Goal: Transaction & Acquisition: Purchase product/service

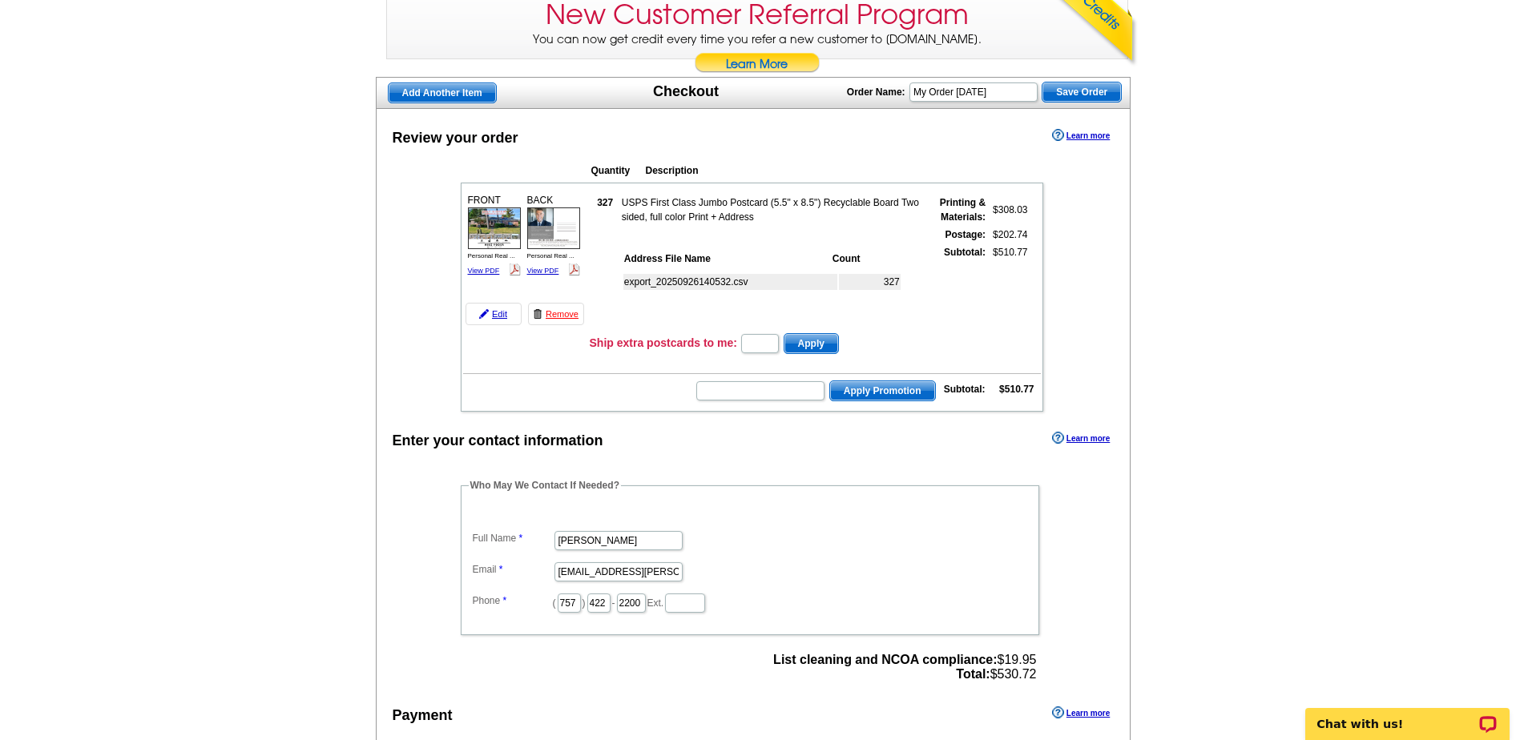
scroll to position [160, 0]
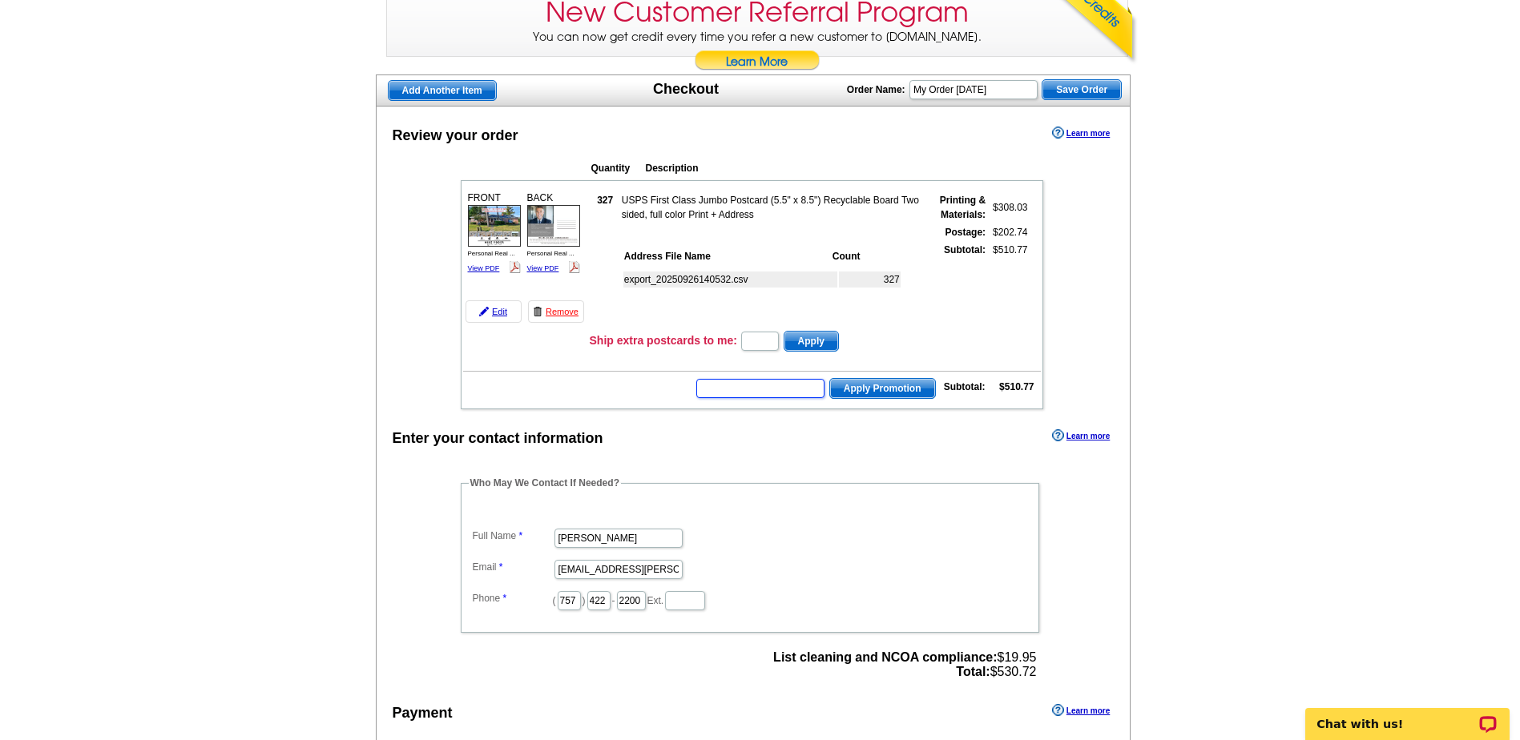
click at [728, 388] on input "text" at bounding box center [760, 388] width 128 height 19
paste input "E3025"
type input "E3025"
click at [877, 393] on span "Apply Promotion" at bounding box center [882, 388] width 105 height 19
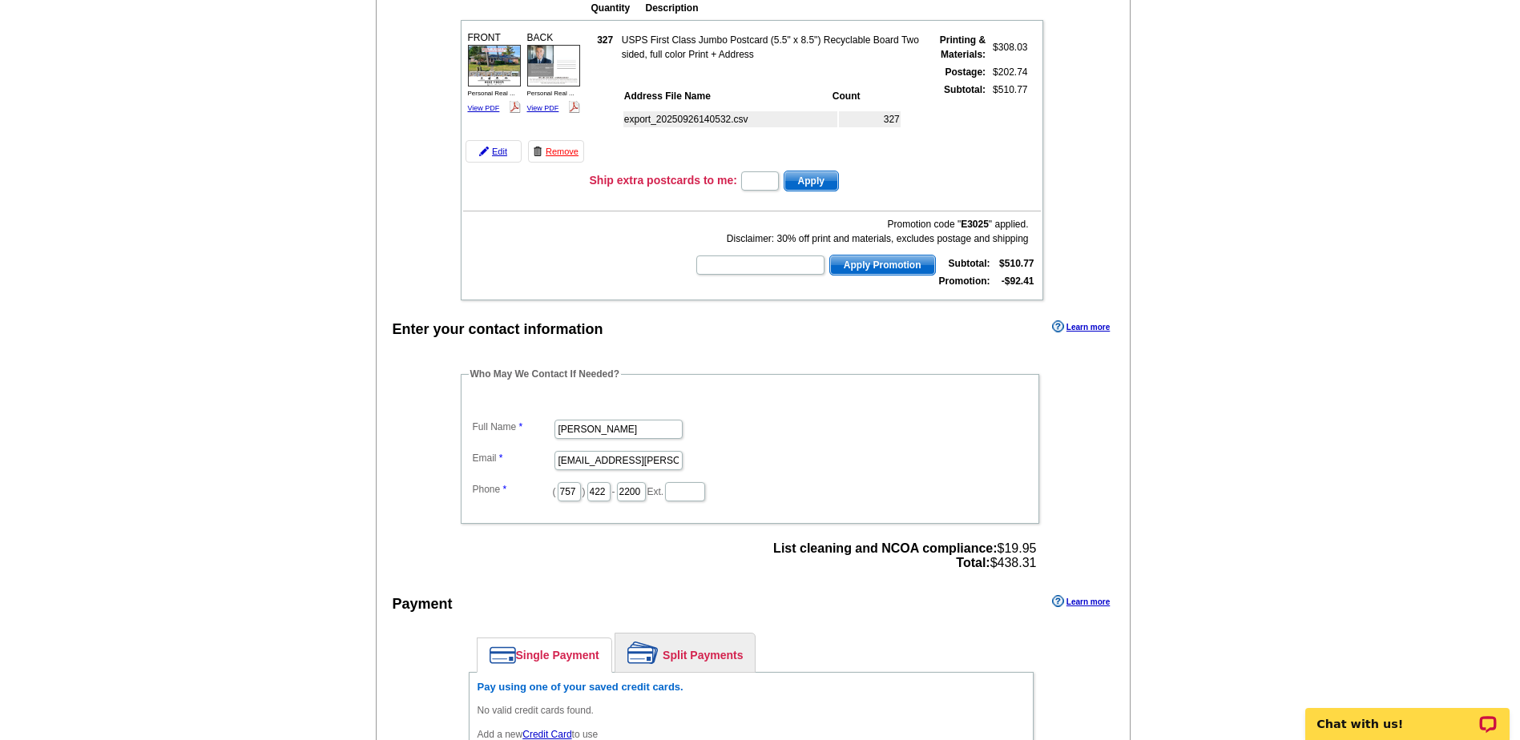
scroll to position [240, 0]
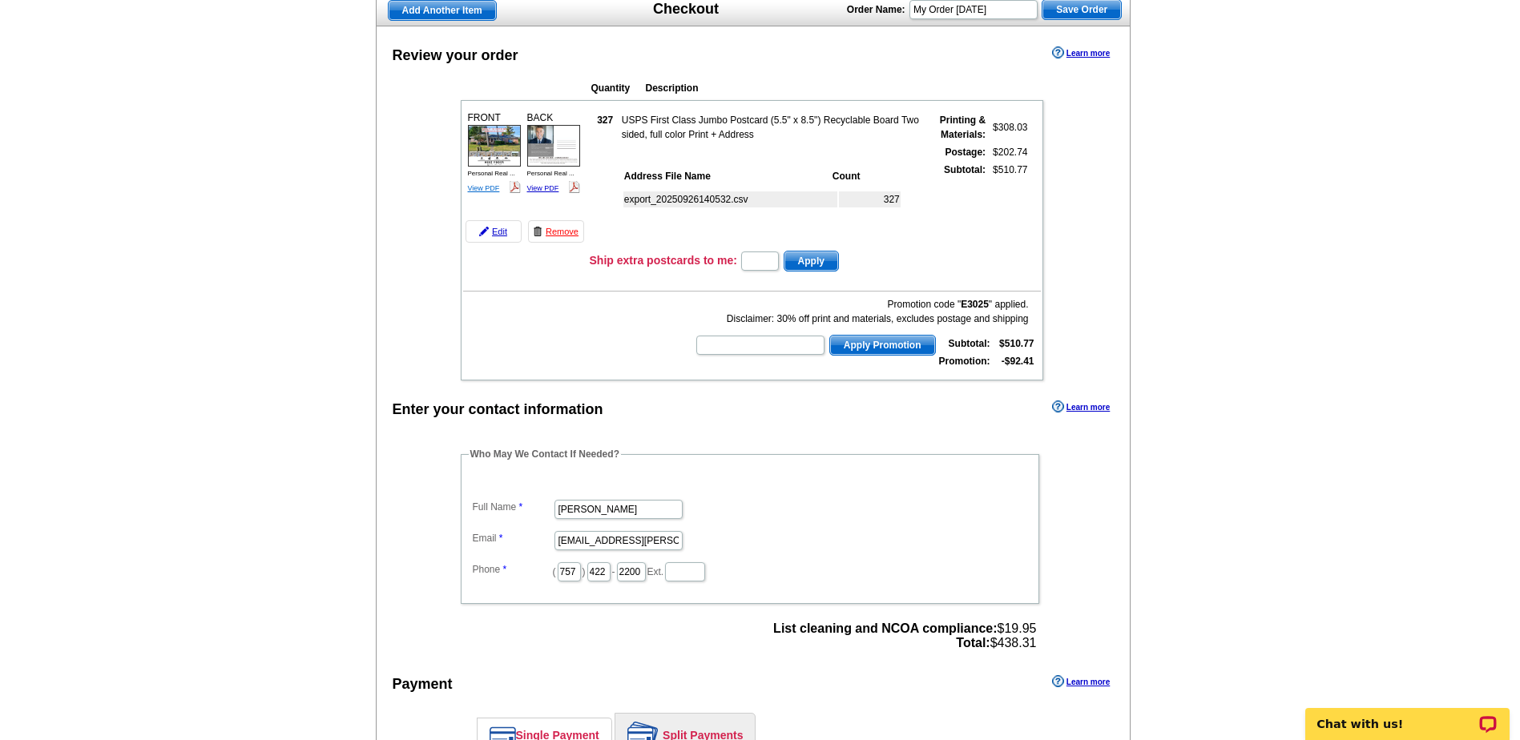
click at [483, 191] on link "View PDF" at bounding box center [484, 188] width 32 height 8
click at [542, 189] on link "View PDF" at bounding box center [543, 188] width 32 height 8
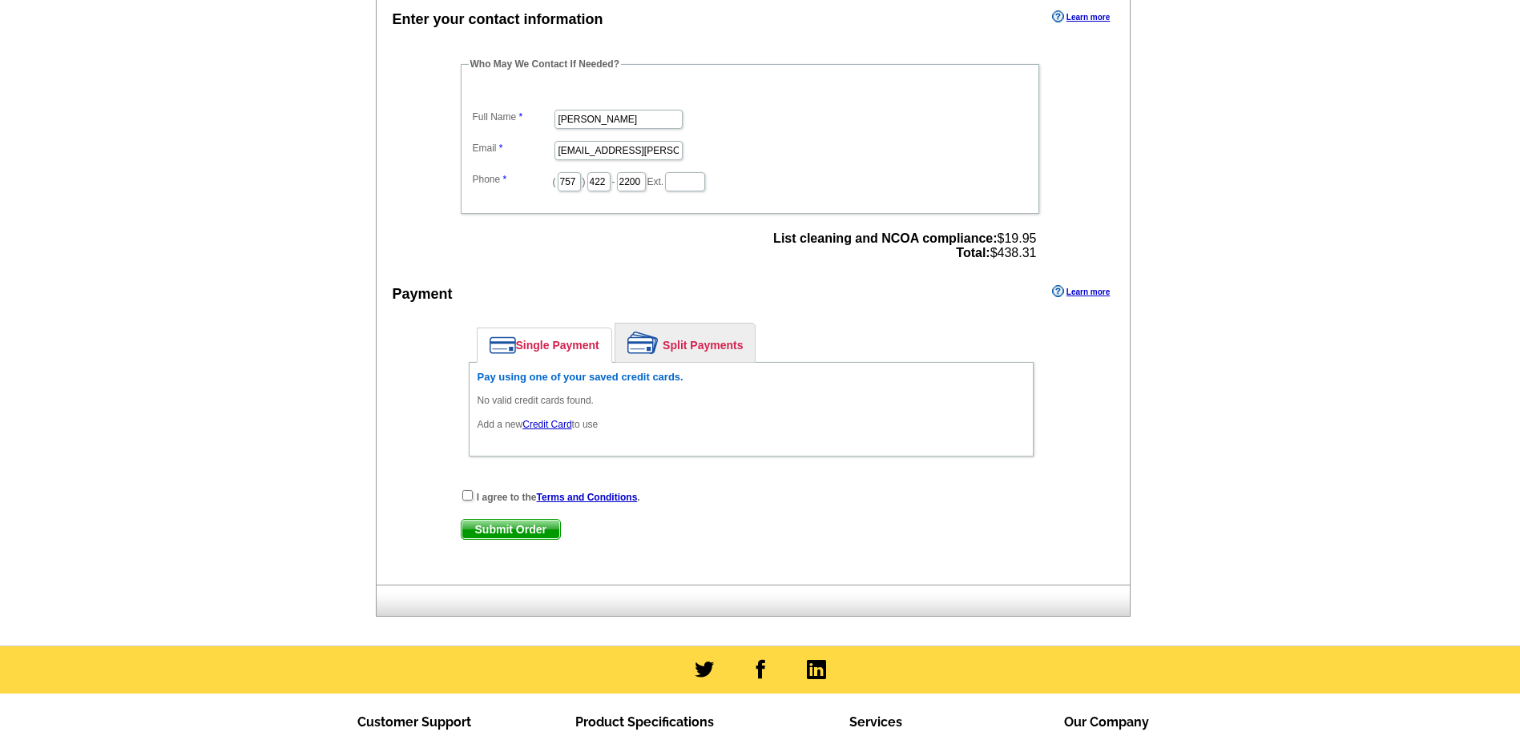
scroll to position [641, 0]
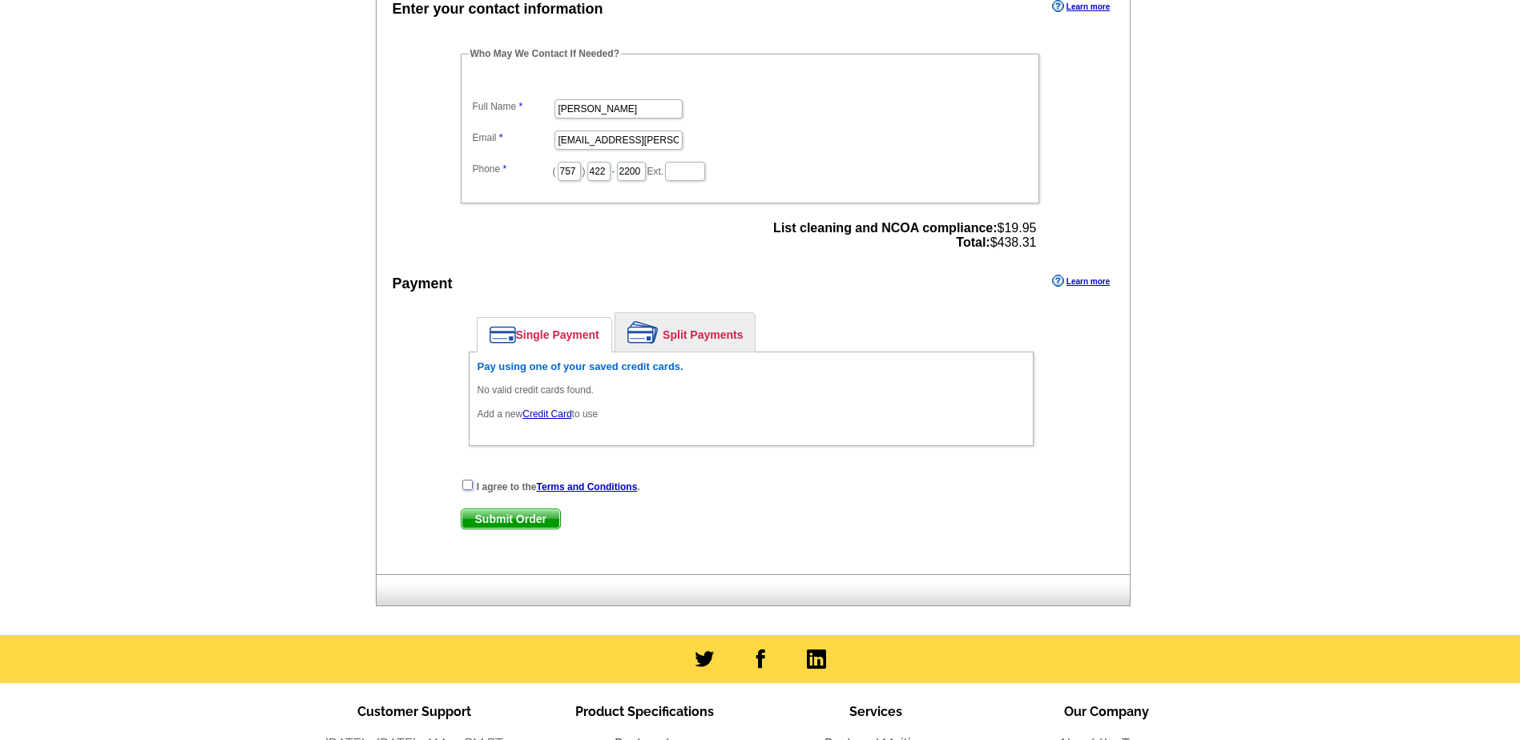
click at [466, 486] on input "checkbox" at bounding box center [467, 485] width 10 height 10
checkbox input "true"
click at [555, 416] on link "Credit Card" at bounding box center [546, 414] width 49 height 11
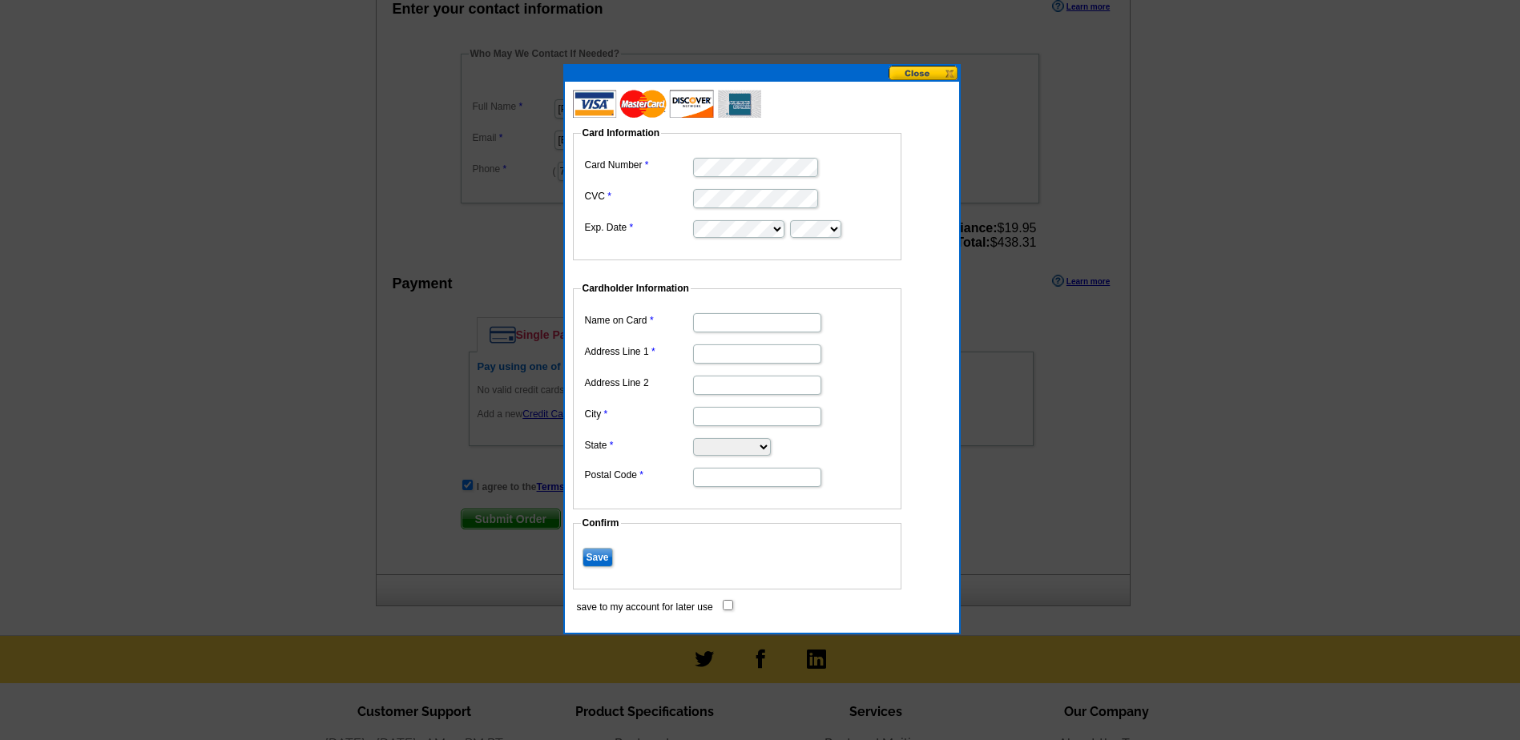
click at [744, 324] on input "Name on Card" at bounding box center [757, 322] width 128 height 19
type input "[PERSON_NAME]"
click at [758, 359] on input "Address Line 1" at bounding box center [757, 354] width 128 height 19
type input "[STREET_ADDRESS]"
type input "[US_STATE][GEOGRAPHIC_DATA]"
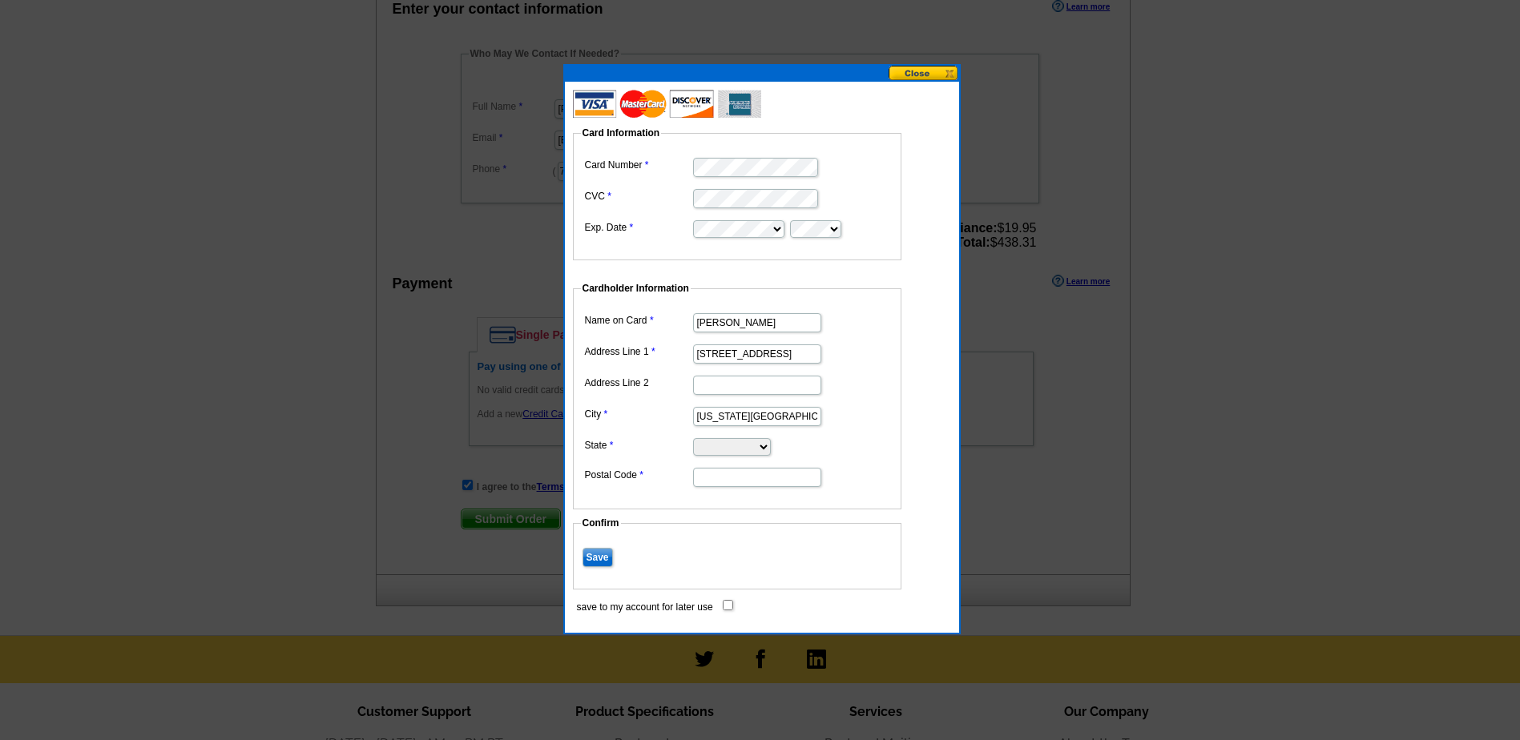
select select "VA"
type input "23451"
click at [598, 555] on input "Save" at bounding box center [598, 557] width 30 height 19
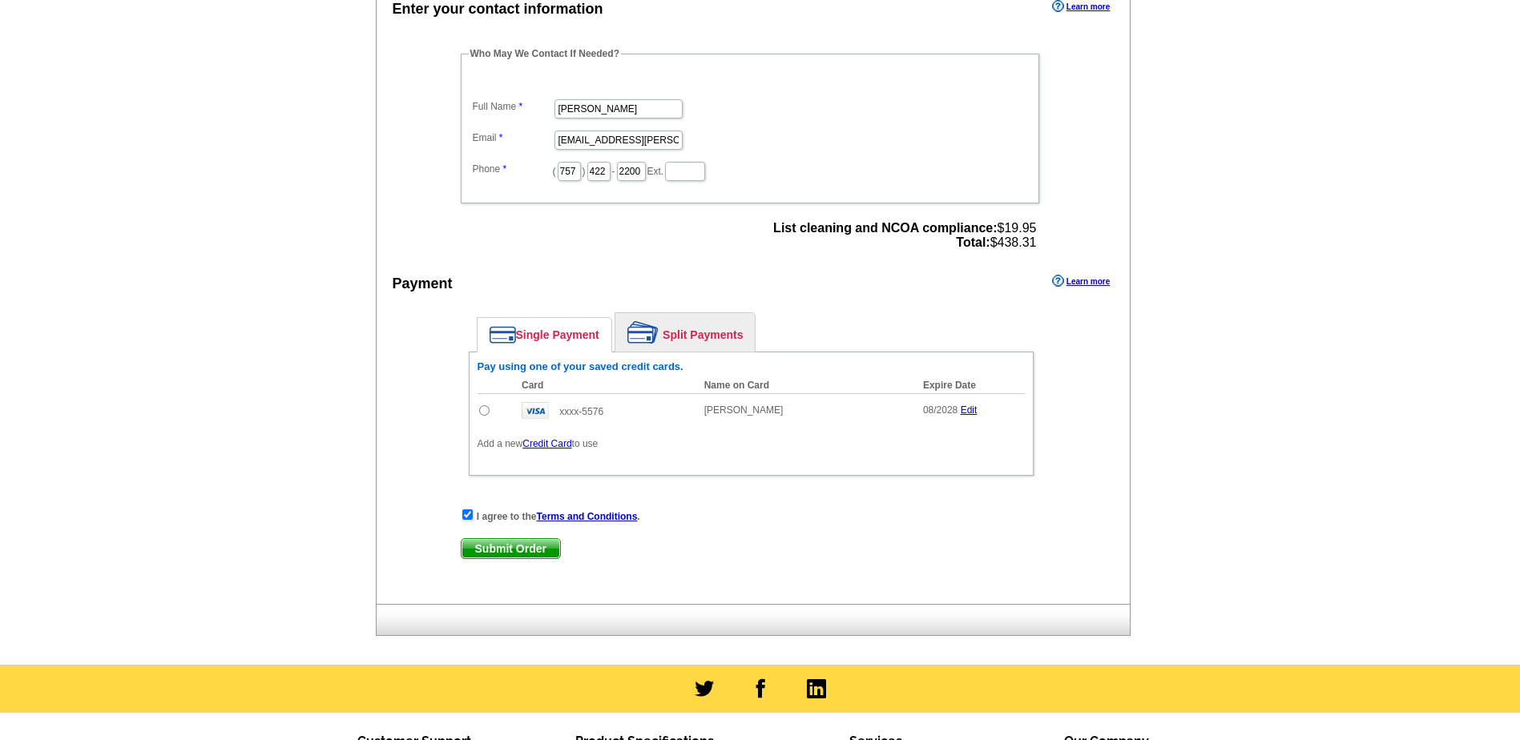
click at [485, 413] on input "radio" at bounding box center [484, 410] width 10 height 10
radio input "true"
click at [496, 542] on span "Submit Order" at bounding box center [511, 548] width 99 height 19
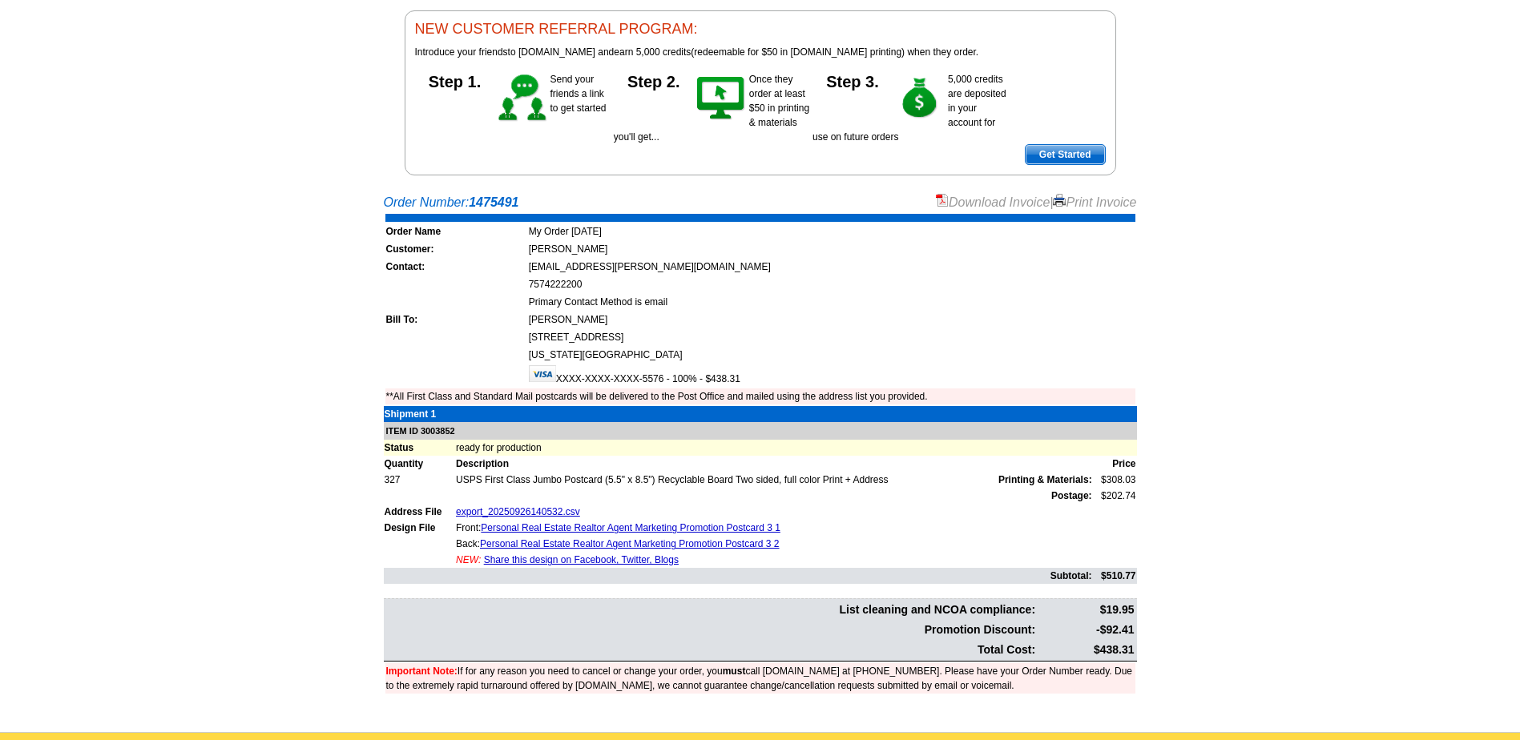
scroll to position [160, 0]
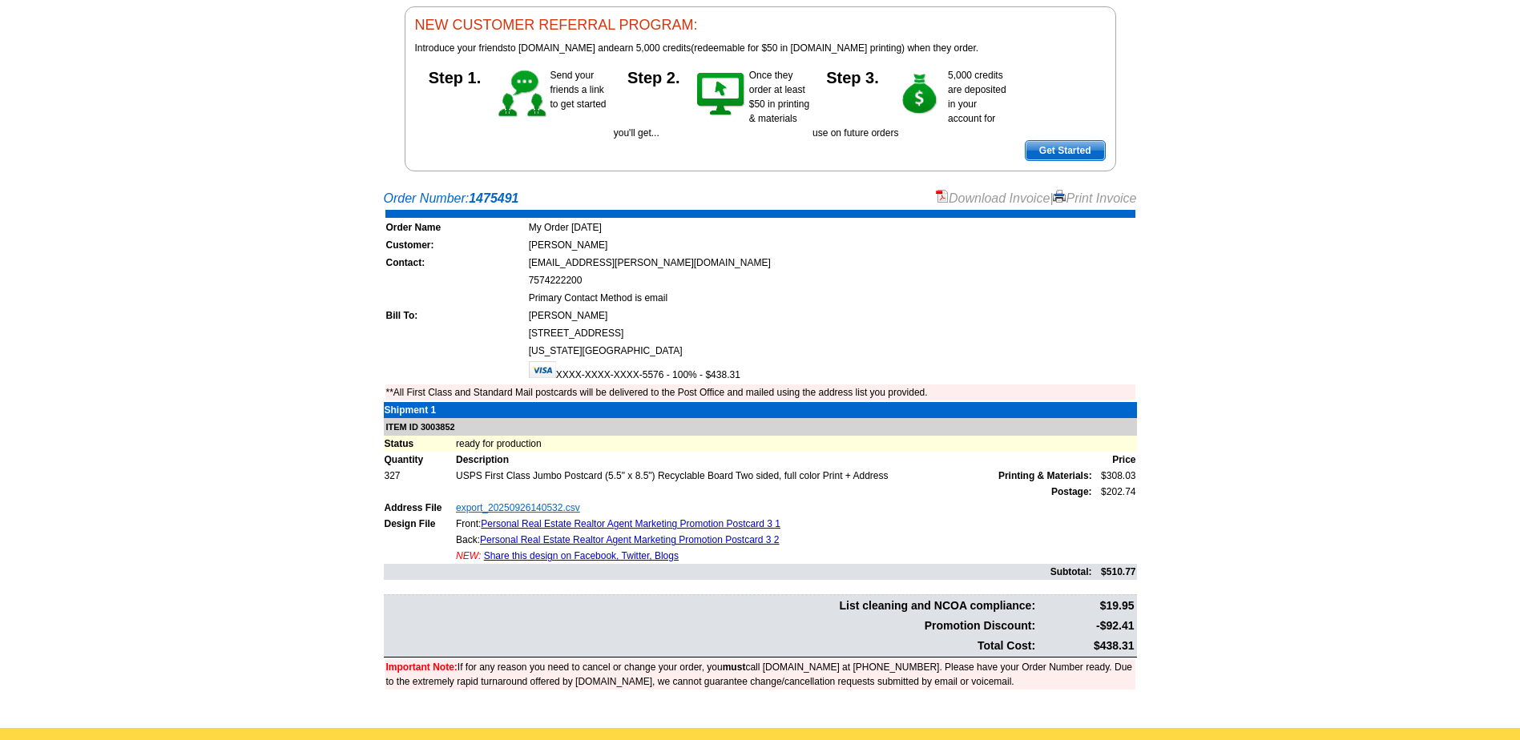
click at [496, 510] on link "export_20250926140532.csv" at bounding box center [518, 507] width 124 height 11
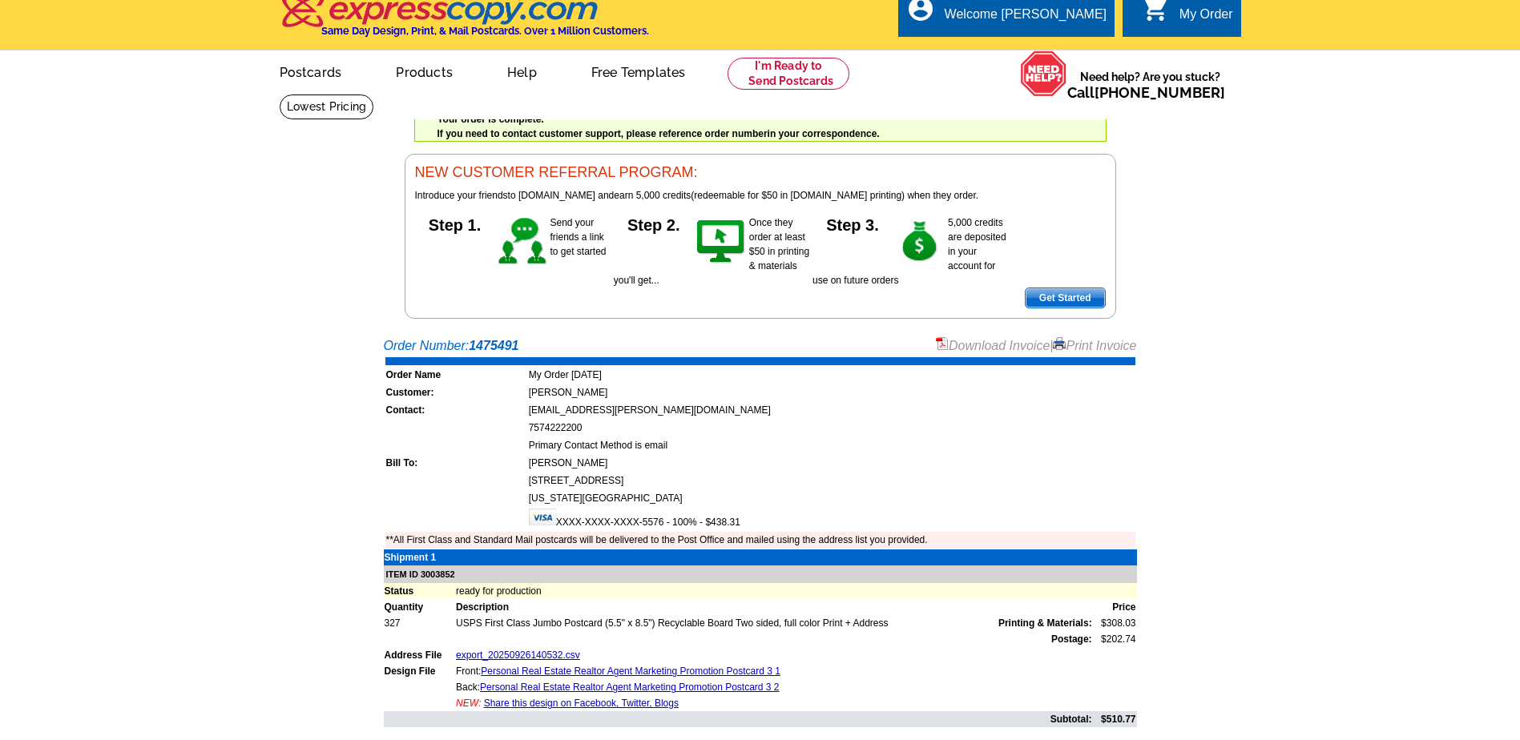
scroll to position [0, 0]
